Goal: Task Accomplishment & Management: Manage account settings

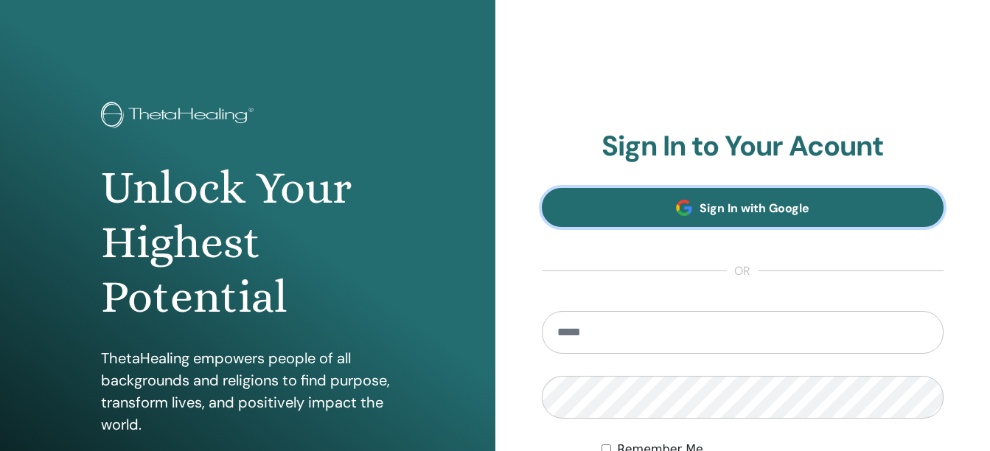
click at [759, 209] on span "Sign In with Google" at bounding box center [755, 208] width 110 height 15
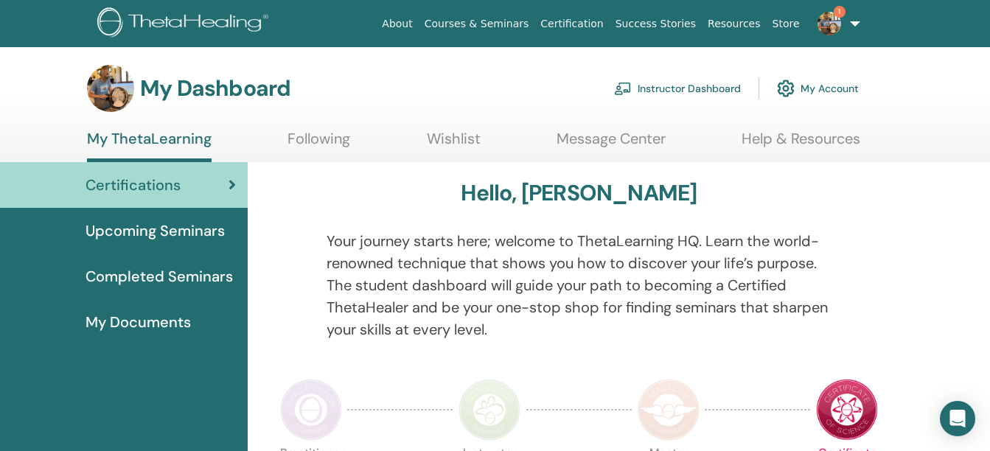
click at [836, 22] on img at bounding box center [830, 24] width 24 height 24
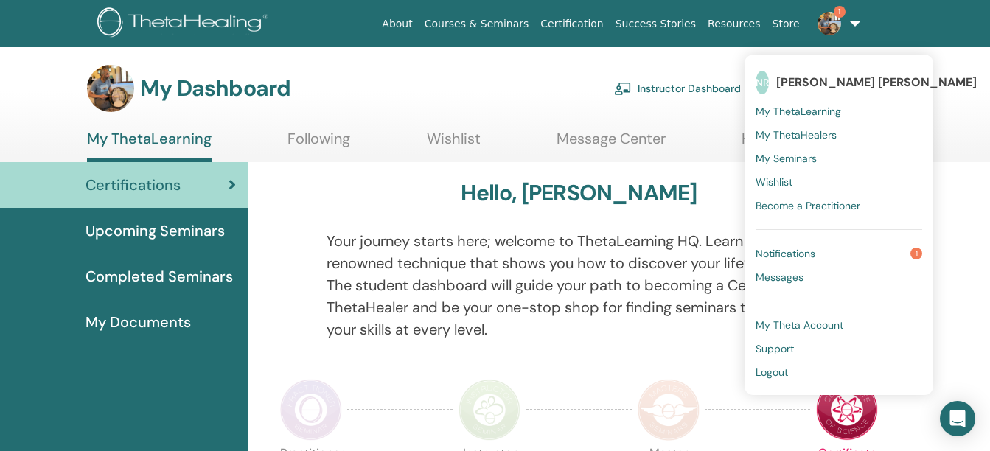
click at [785, 254] on span "Notifications" at bounding box center [786, 253] width 60 height 13
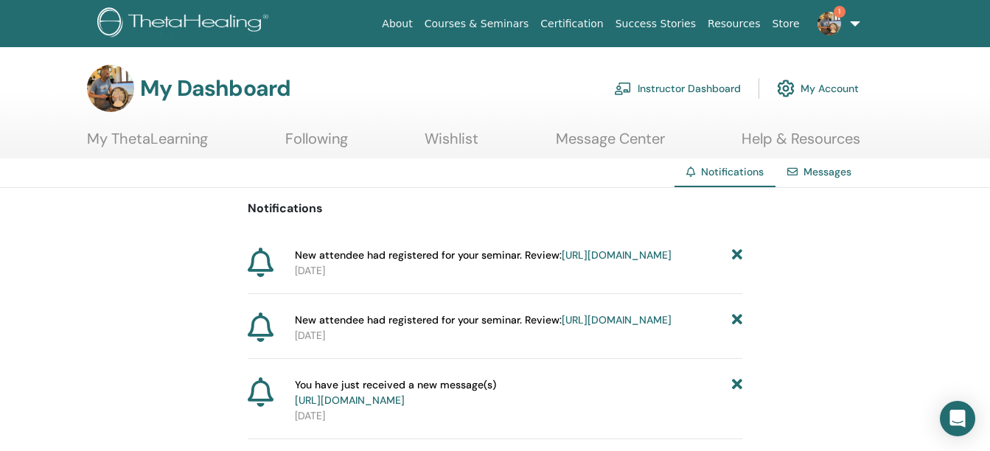
click at [664, 82] on link "Instructor Dashboard" at bounding box center [677, 88] width 127 height 32
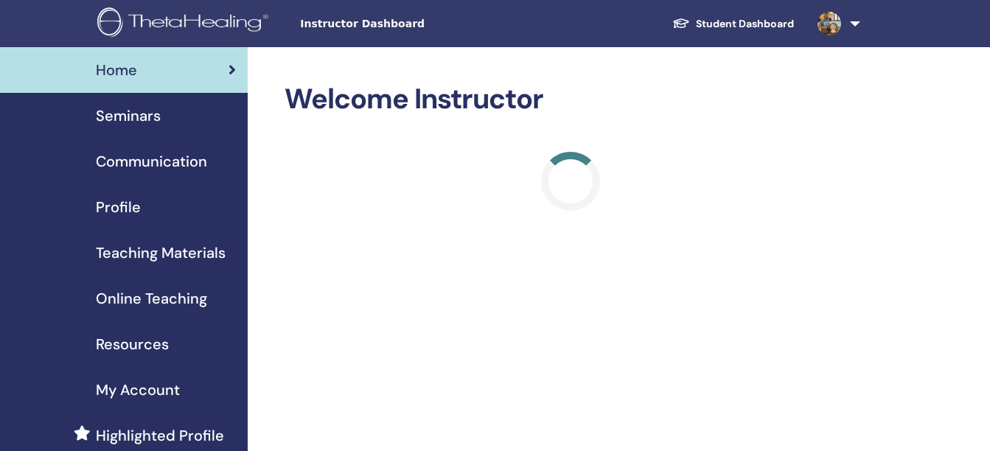
click at [148, 115] on span "Seminars" at bounding box center [128, 116] width 65 height 22
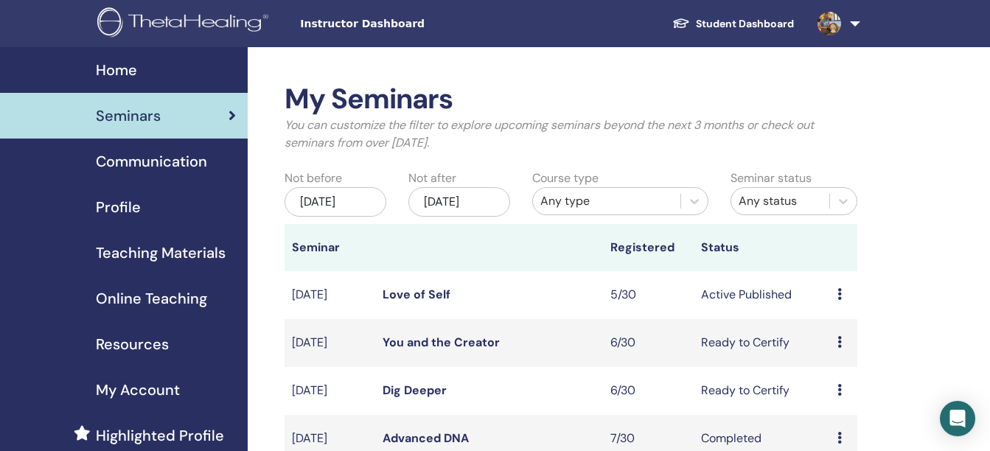
click at [407, 302] on link "Love of Self" at bounding box center [417, 294] width 68 height 15
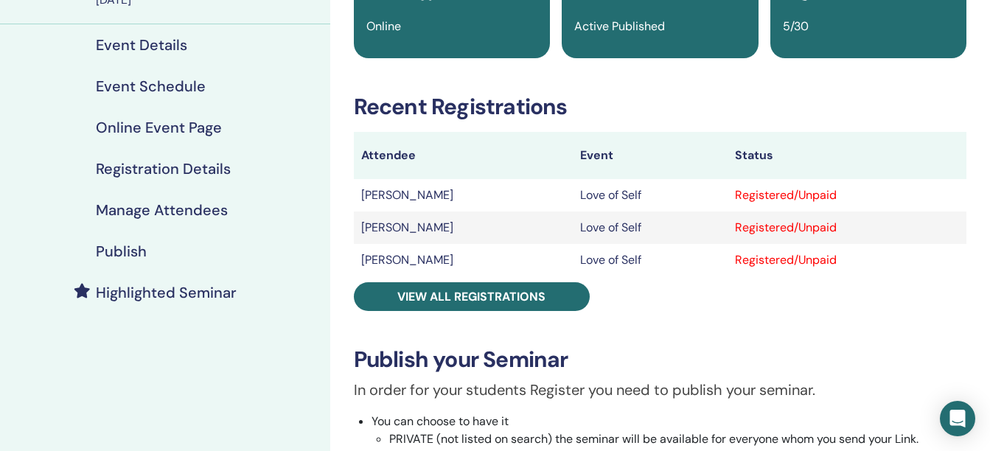
scroll to position [218, 0]
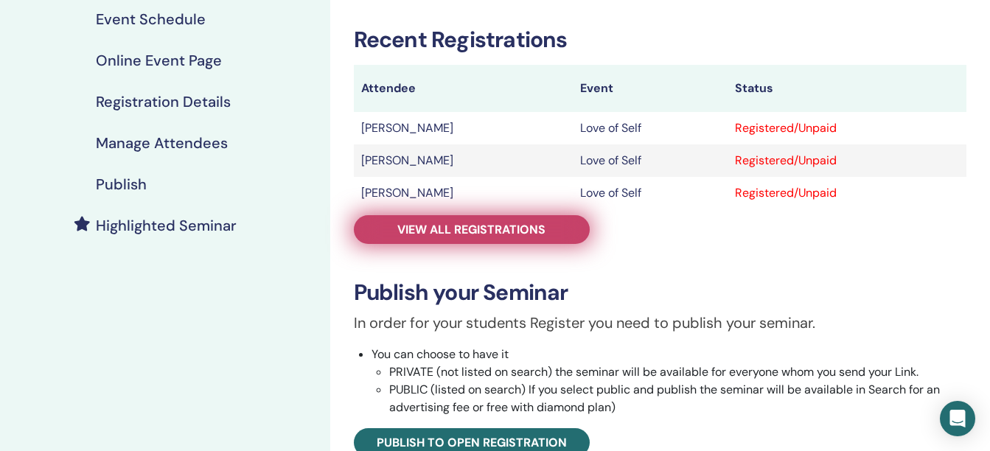
click at [554, 218] on link "View all registrations" at bounding box center [472, 229] width 236 height 29
